Goal: Task Accomplishment & Management: Use online tool/utility

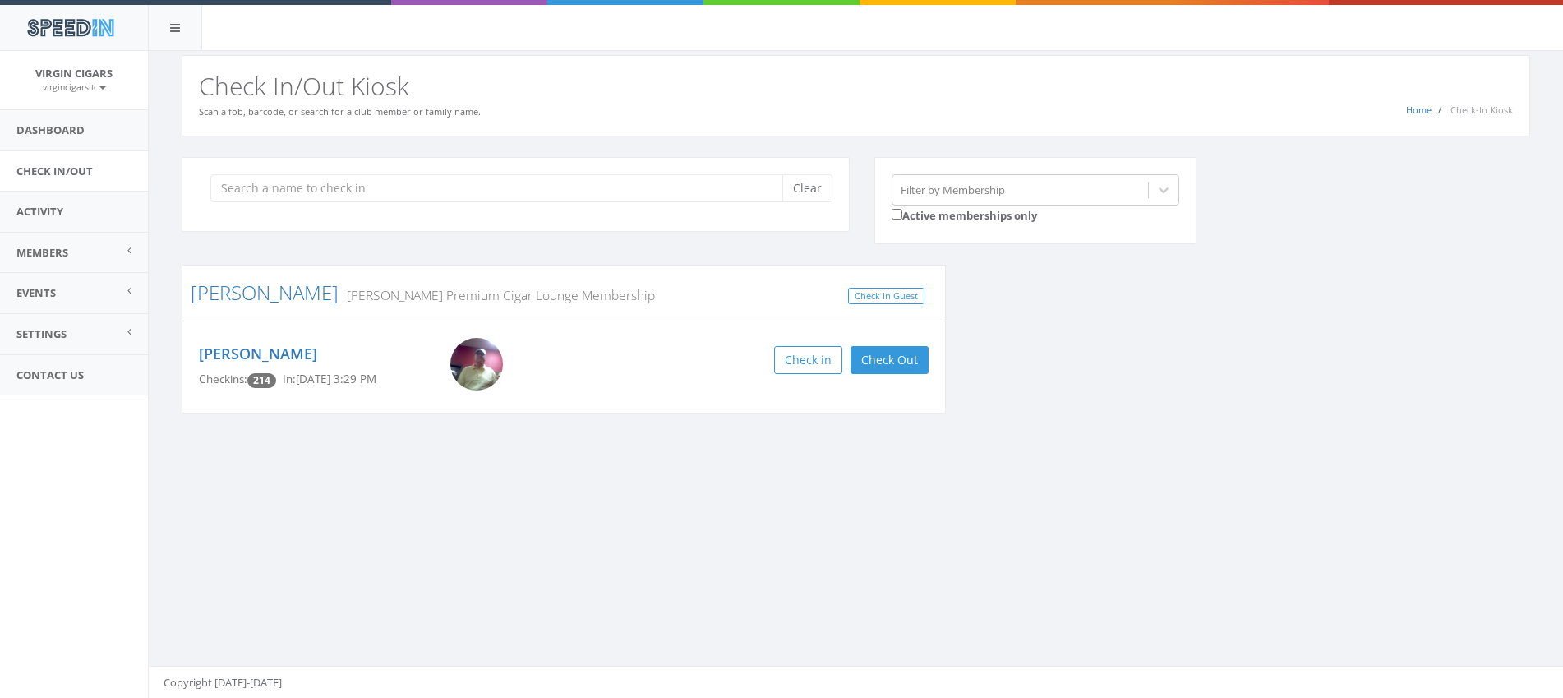
scroll to position [1, 0]
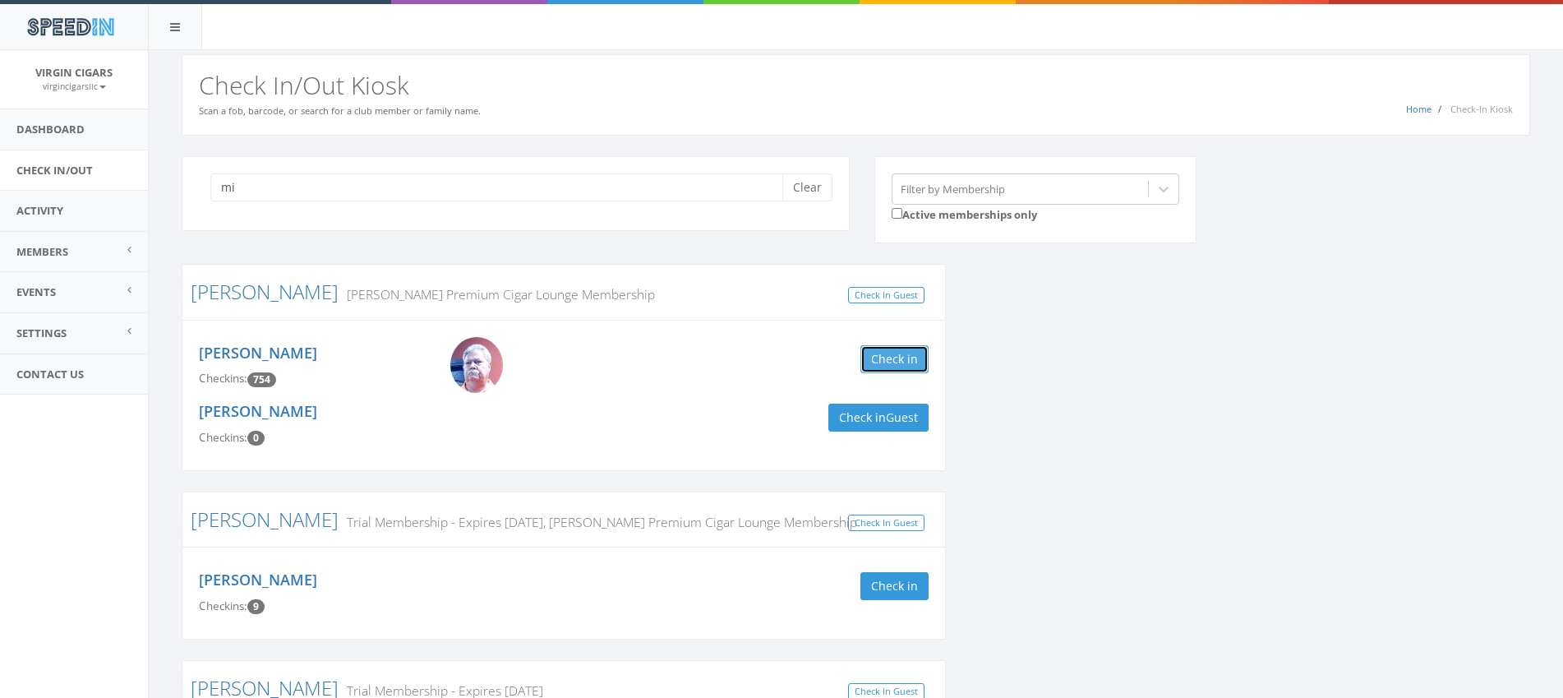
click at [878, 361] on button "Check in" at bounding box center [894, 359] width 68 height 28
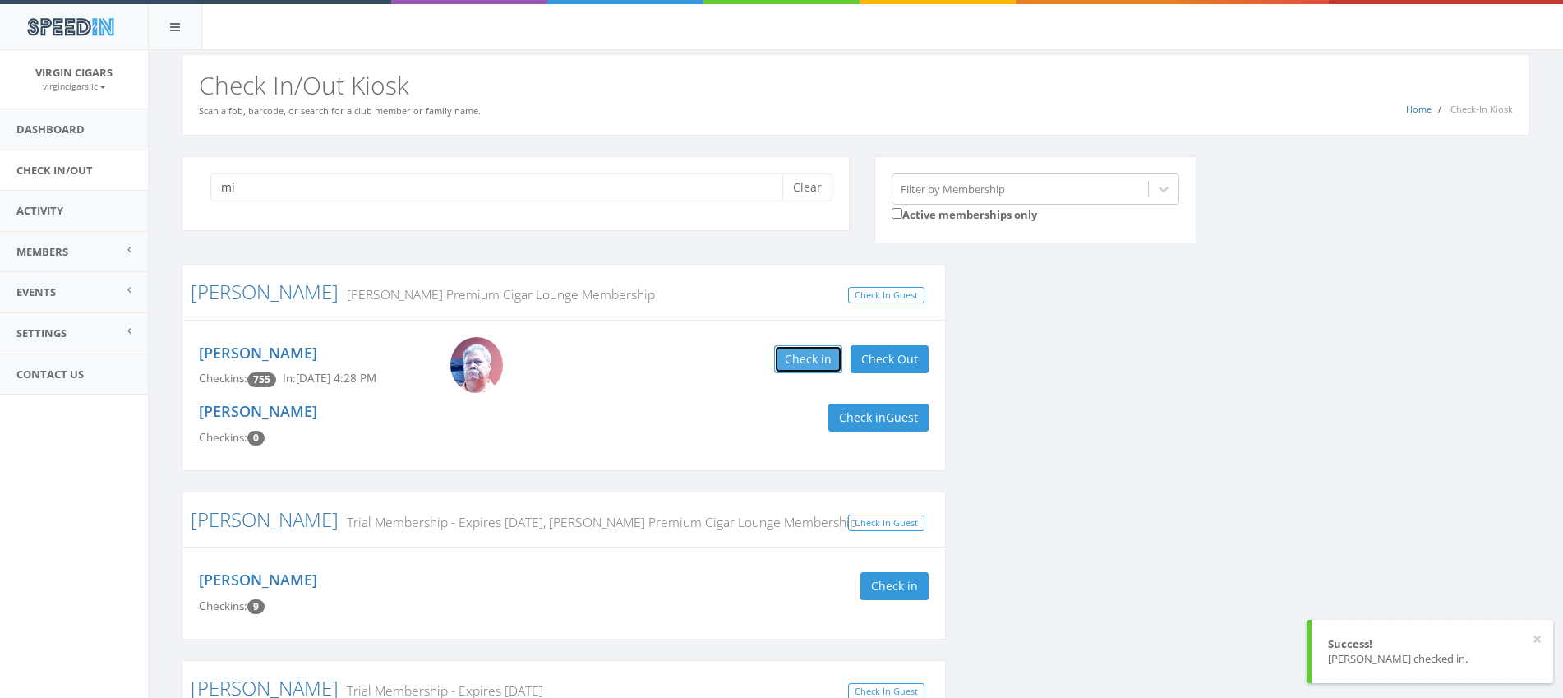
scroll to position [0, 0]
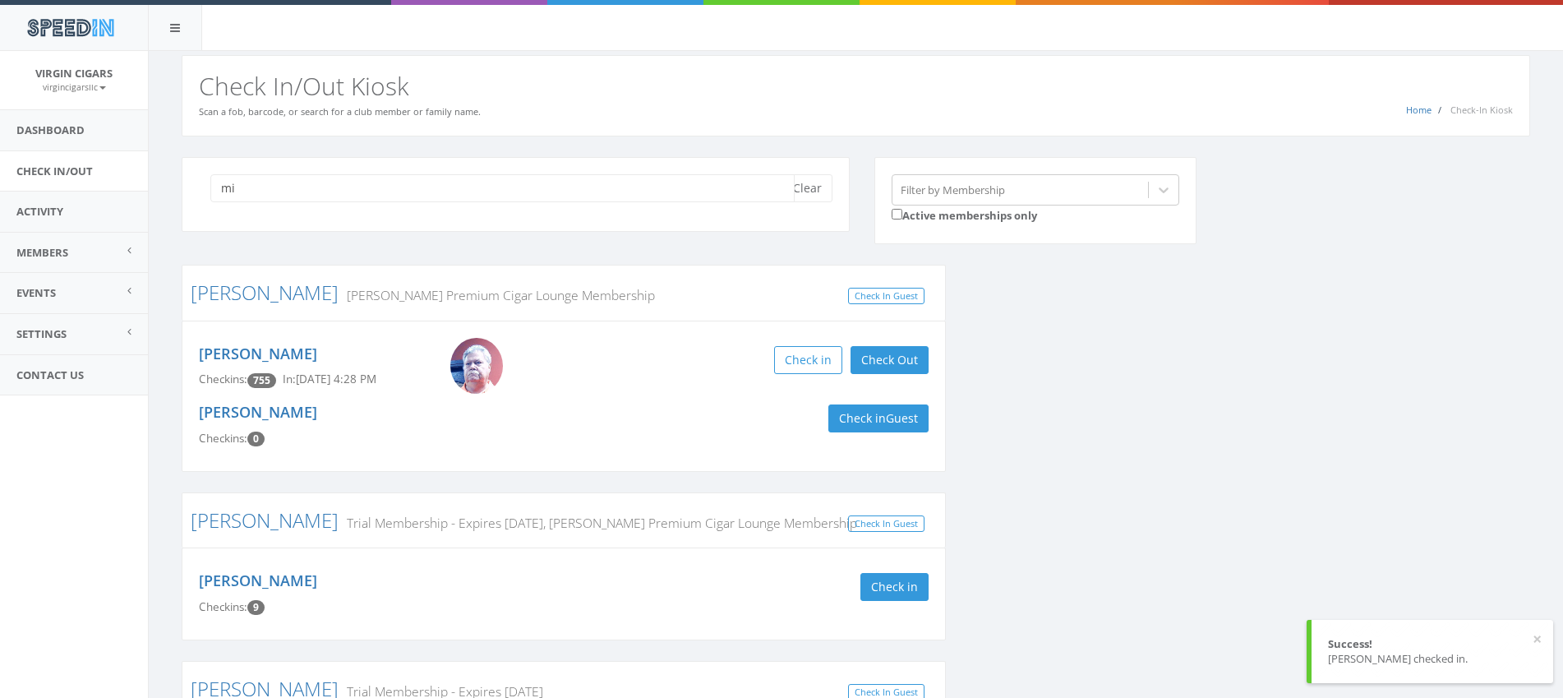
drag, startPoint x: 258, startPoint y: 196, endPoint x: 224, endPoint y: 190, distance: 35.1
click at [228, 191] on input "mi" at bounding box center [502, 188] width 584 height 28
type input "m"
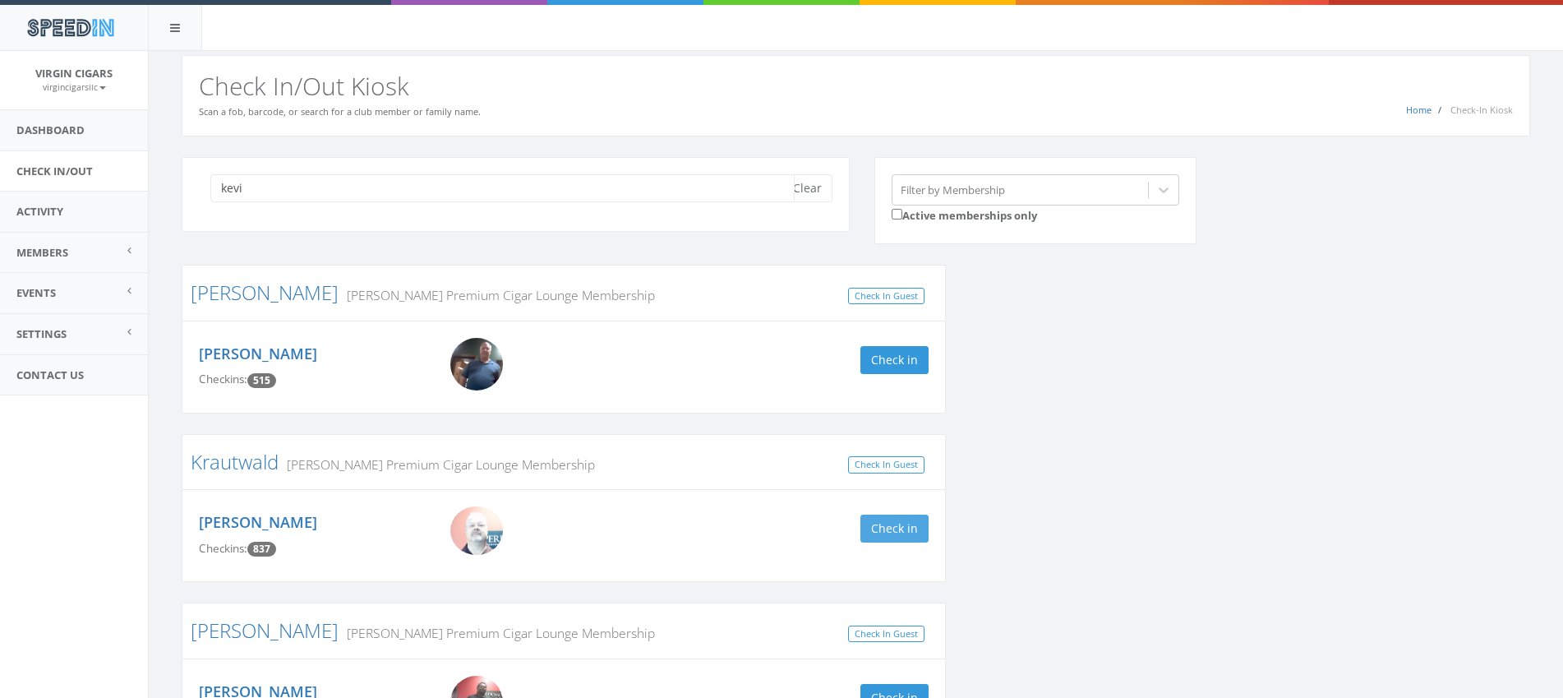
type input "kevi"
click at [894, 540] on button "Check in" at bounding box center [894, 528] width 68 height 28
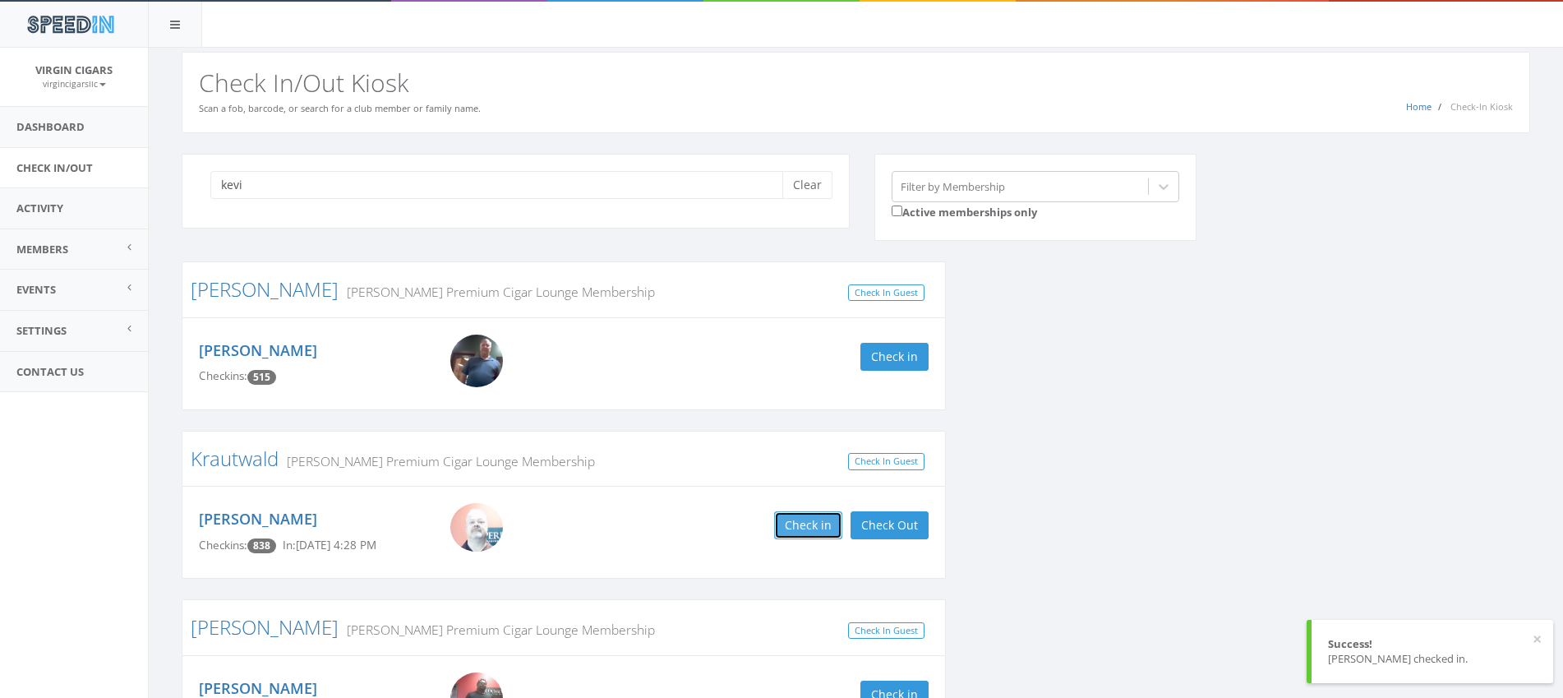
click at [812, 530] on button "Check in" at bounding box center [808, 525] width 68 height 28
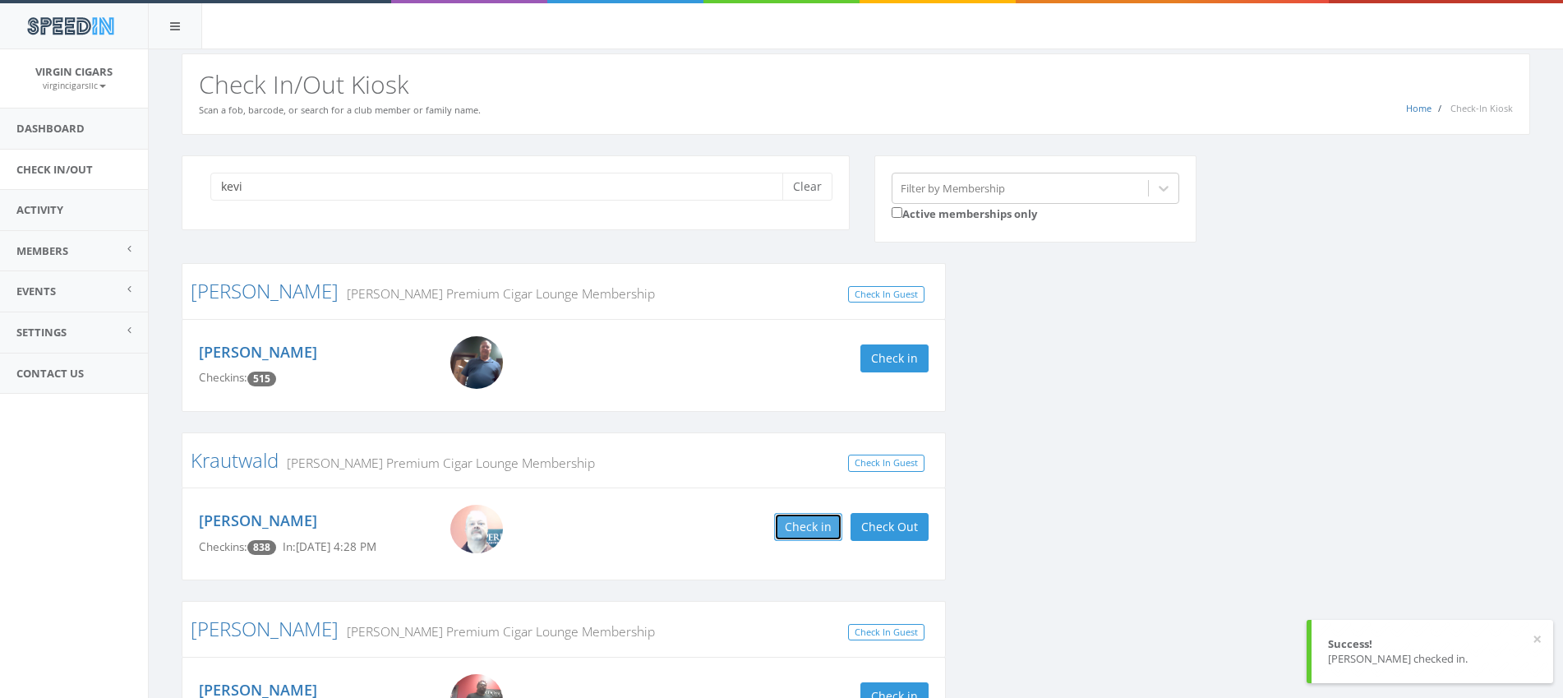
scroll to position [1, 0]
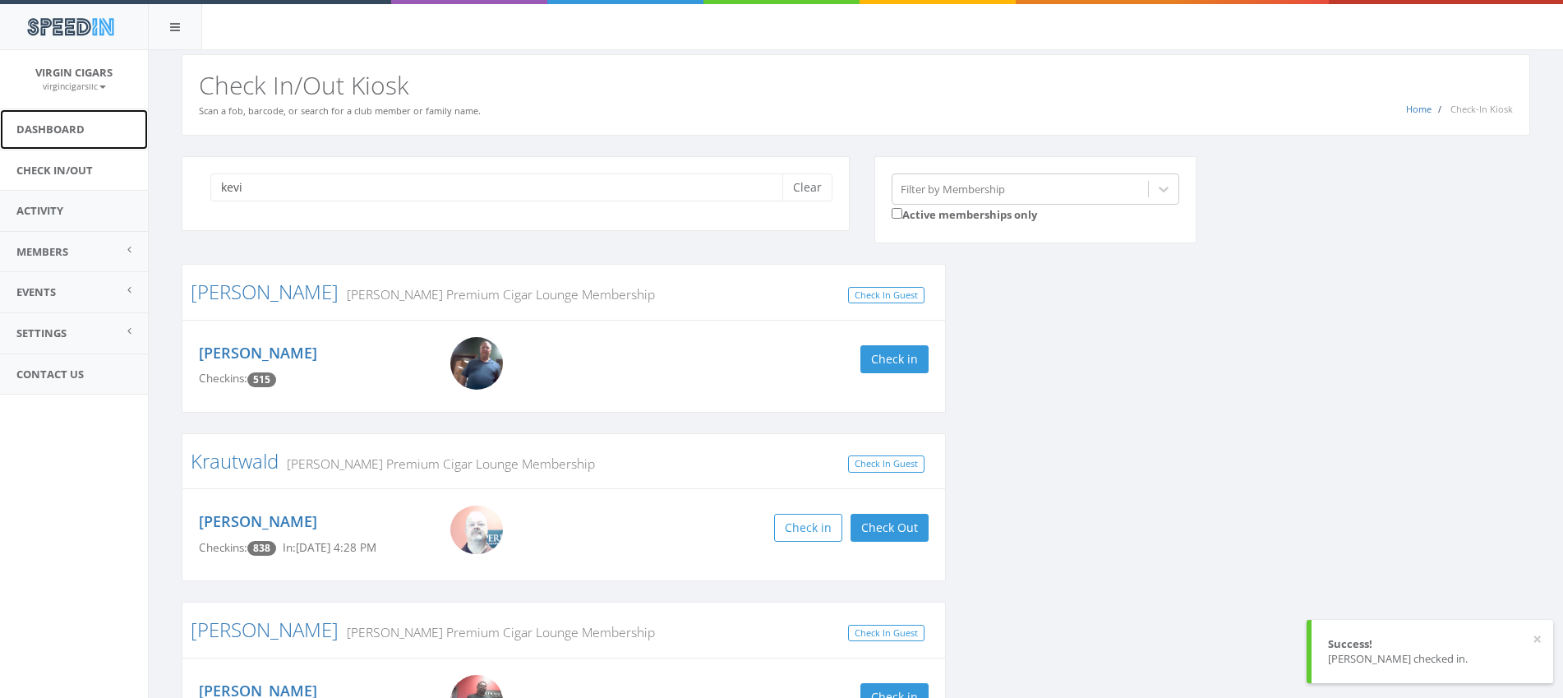
click at [55, 124] on link "Dashboard" at bounding box center [74, 129] width 148 height 40
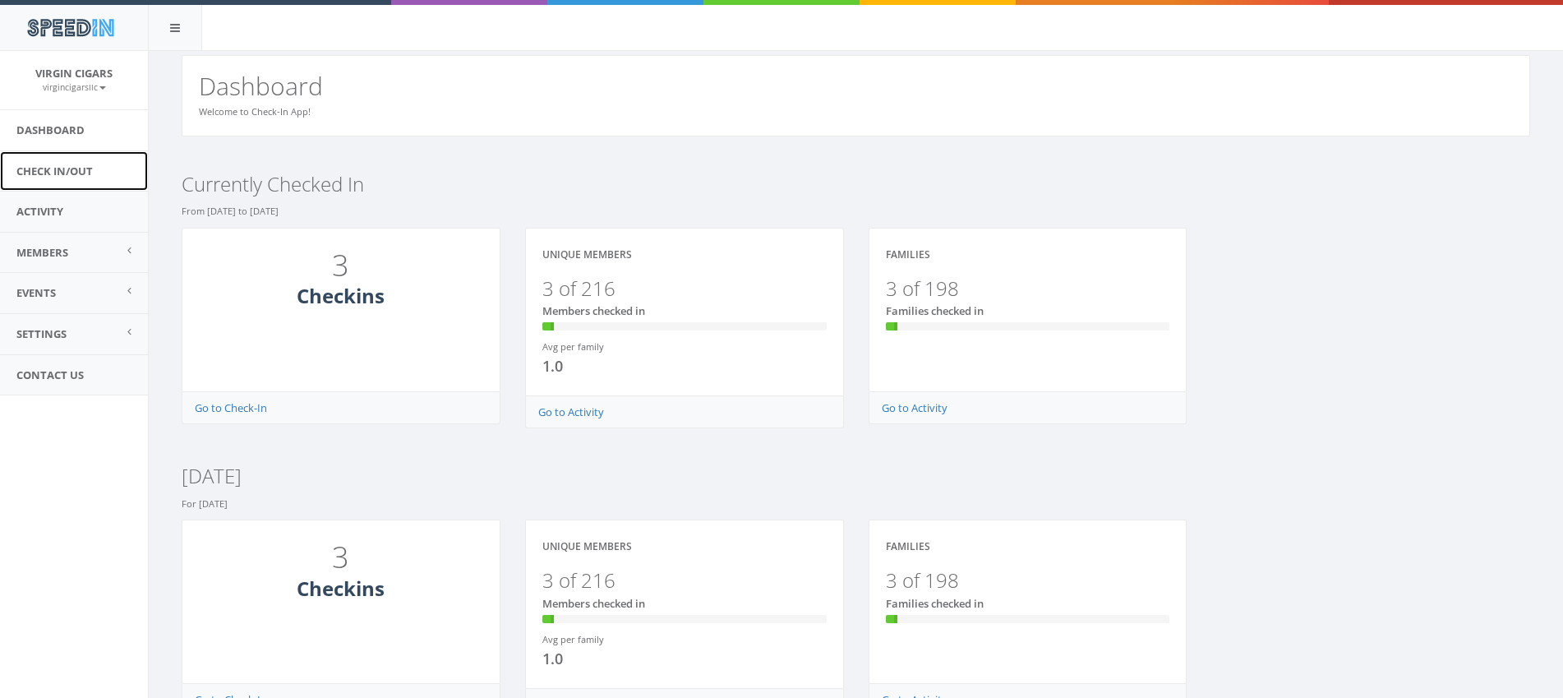
click at [71, 173] on link "Check In/Out" at bounding box center [74, 171] width 148 height 40
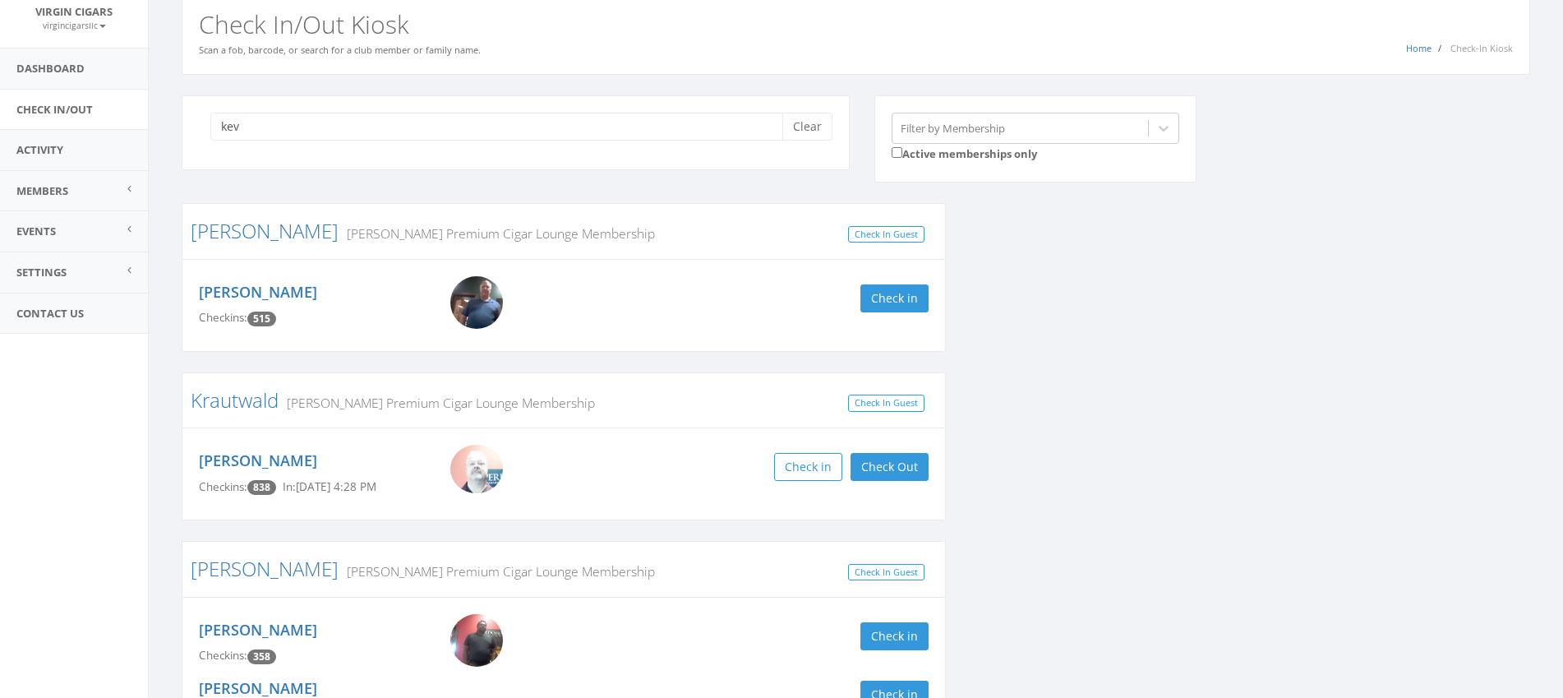
scroll to position [186, 0]
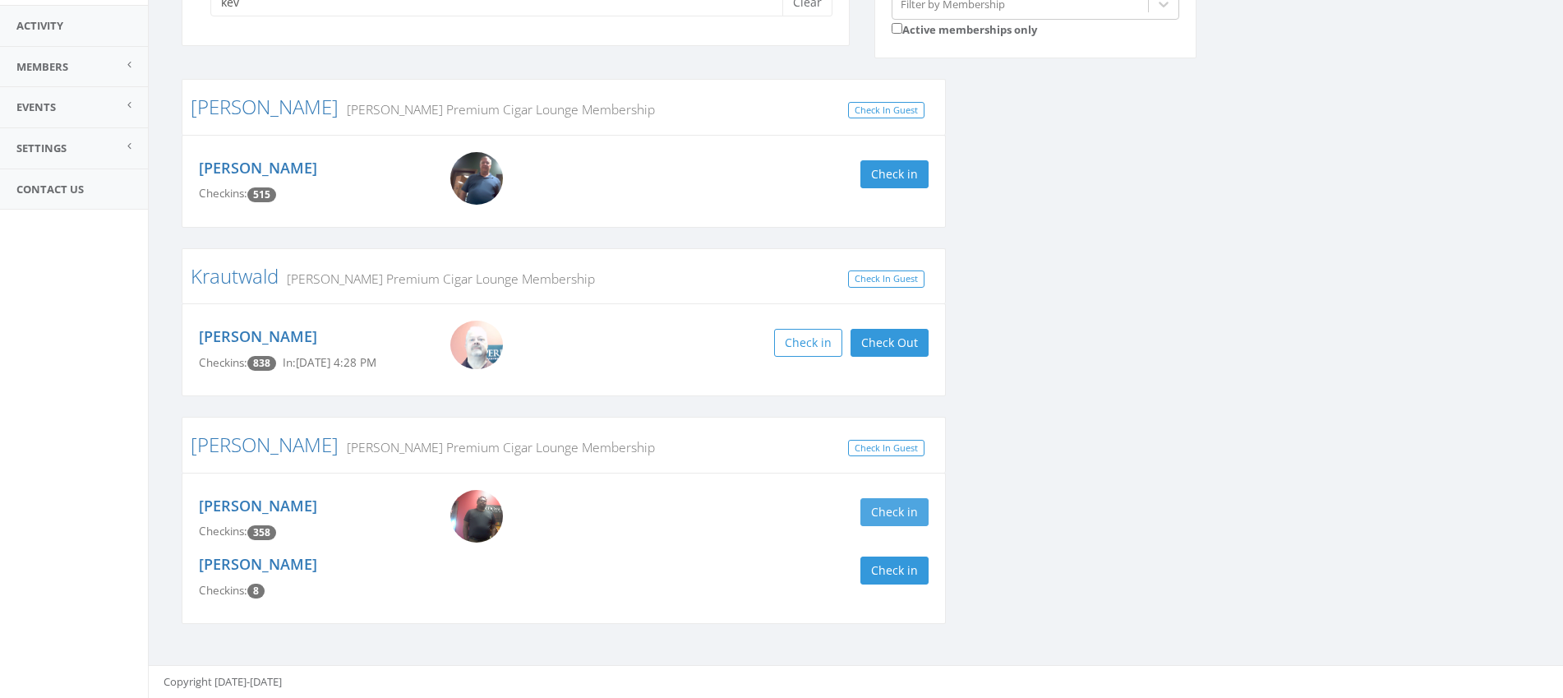
type input "kev"
click at [876, 505] on button "Check in" at bounding box center [894, 512] width 68 height 28
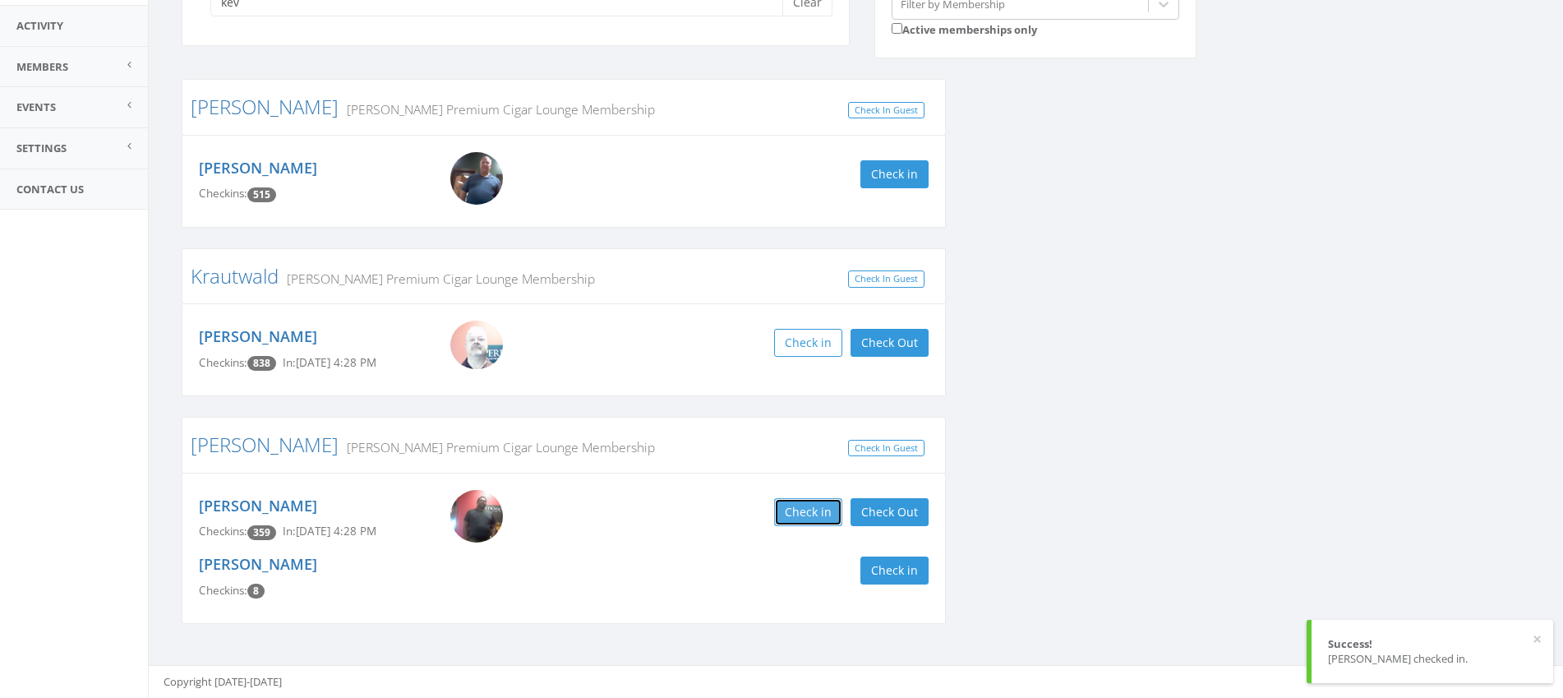
click at [820, 519] on button "Check in" at bounding box center [808, 512] width 68 height 28
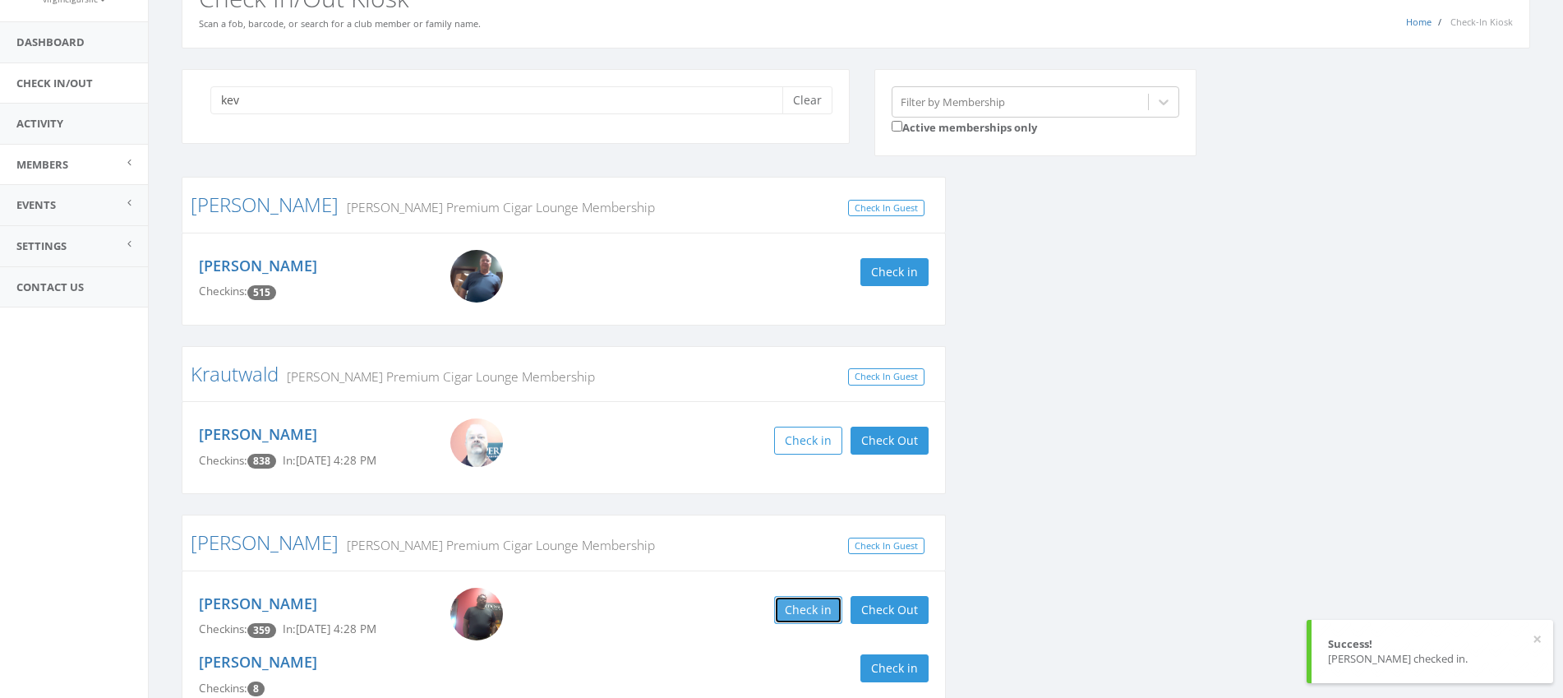
scroll to position [90, 0]
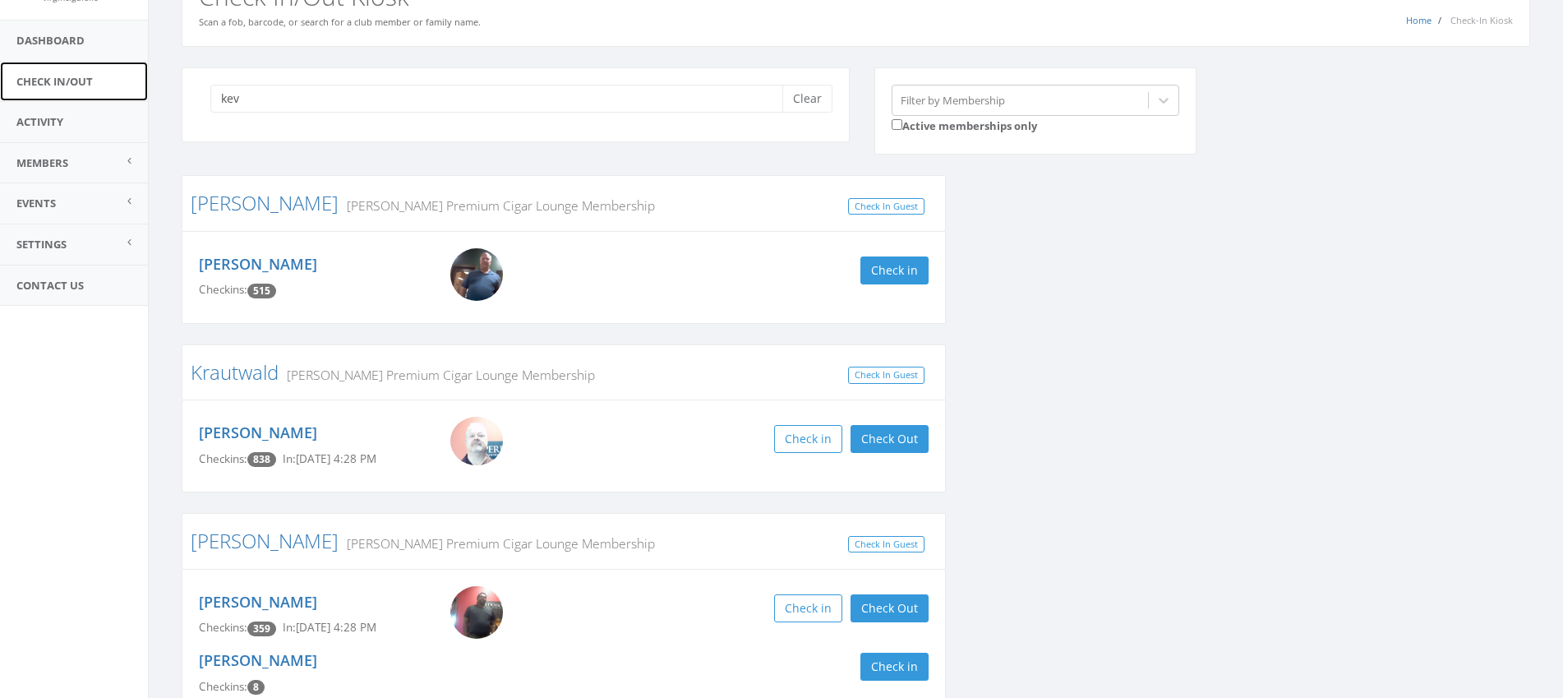
click at [90, 88] on link "Check In/Out" at bounding box center [74, 82] width 148 height 40
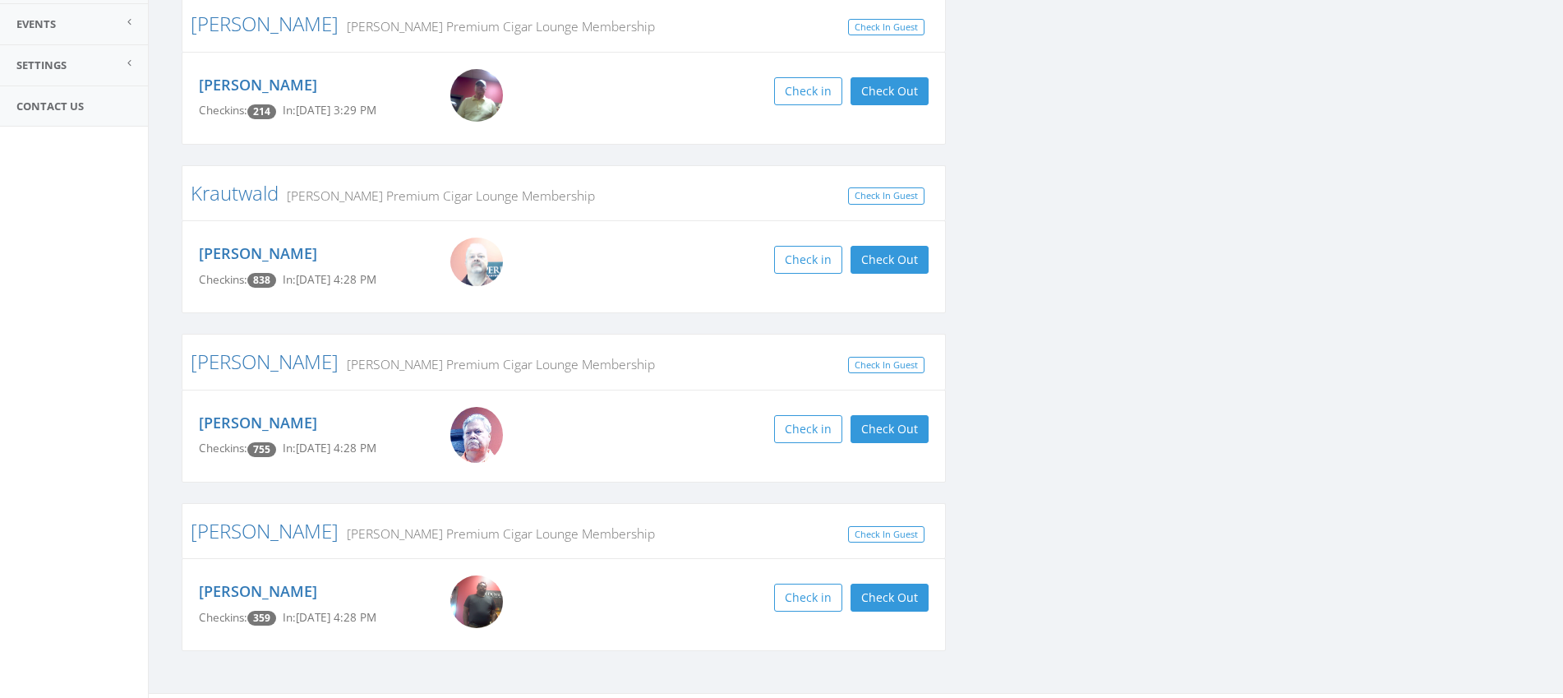
scroll to position [296, 0]
